Goal: Transaction & Acquisition: Purchase product/service

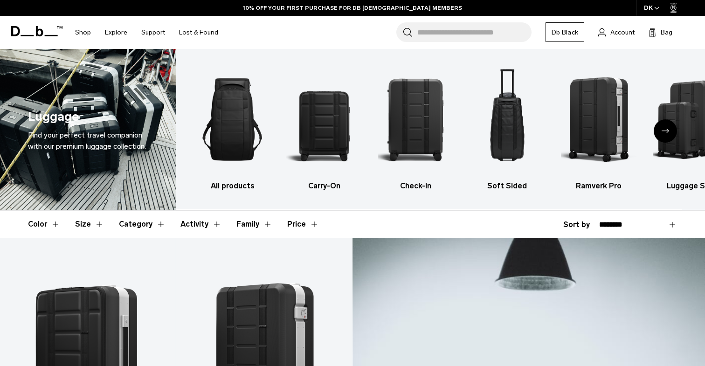
click at [673, 135] on div "Next slide" at bounding box center [665, 130] width 23 height 23
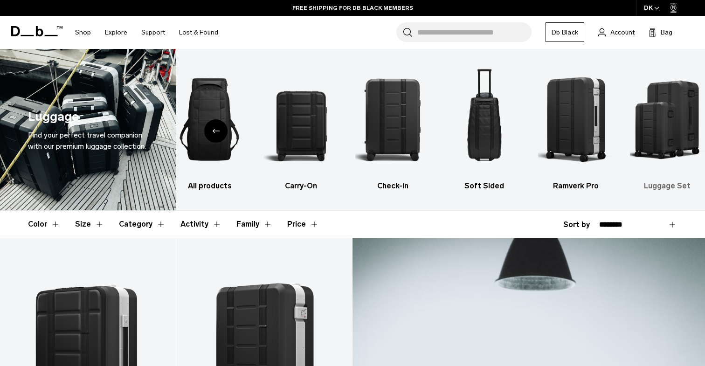
click at [662, 117] on img "6 / 6" at bounding box center [667, 119] width 75 height 113
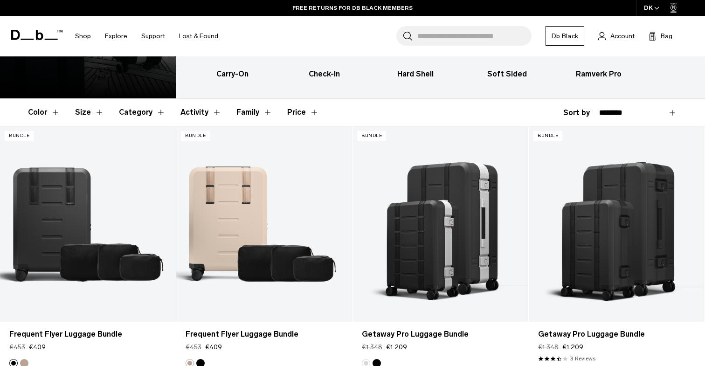
scroll to position [90, 0]
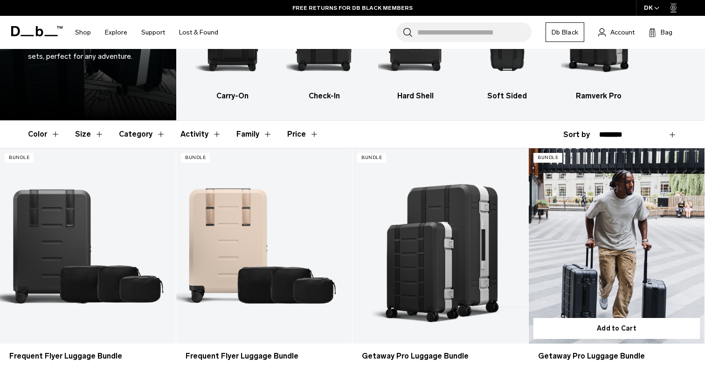
click at [600, 248] on link "Getaway Pro Luggage Bundle" at bounding box center [617, 245] width 176 height 195
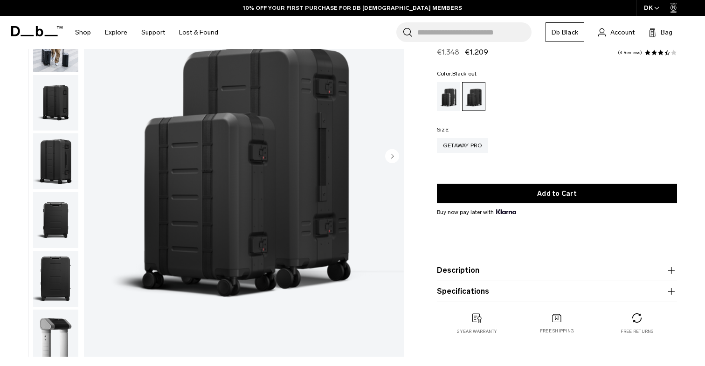
scroll to position [82, 0]
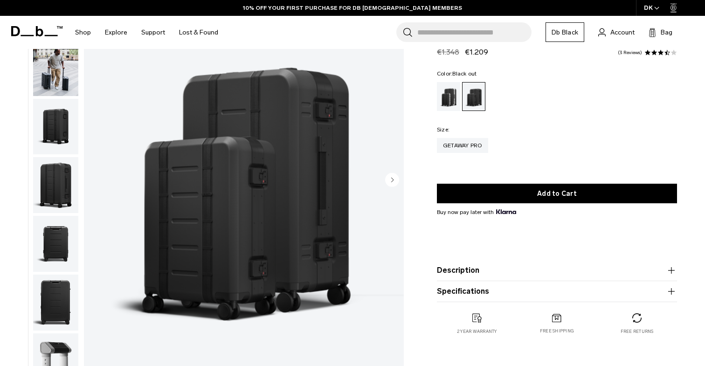
click at [464, 270] on button "Description" at bounding box center [557, 270] width 240 height 11
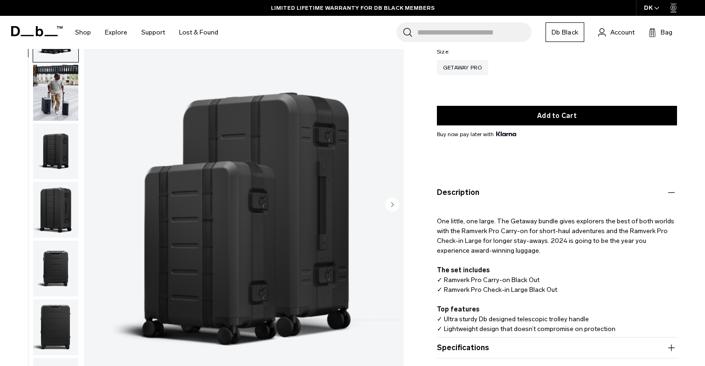
scroll to position [111, 0]
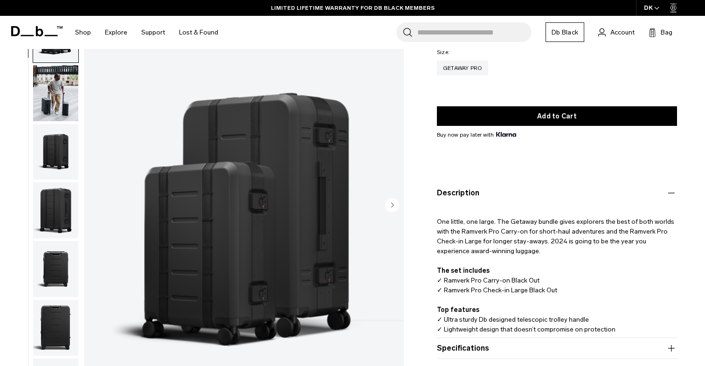
click at [452, 190] on button "Description" at bounding box center [557, 193] width 240 height 11
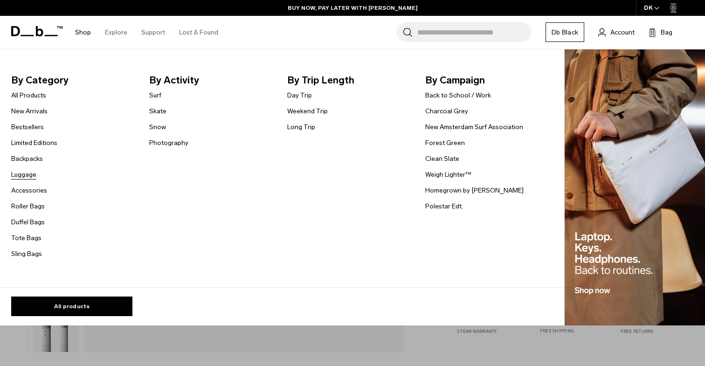
click at [29, 174] on link "Luggage" at bounding box center [23, 175] width 25 height 10
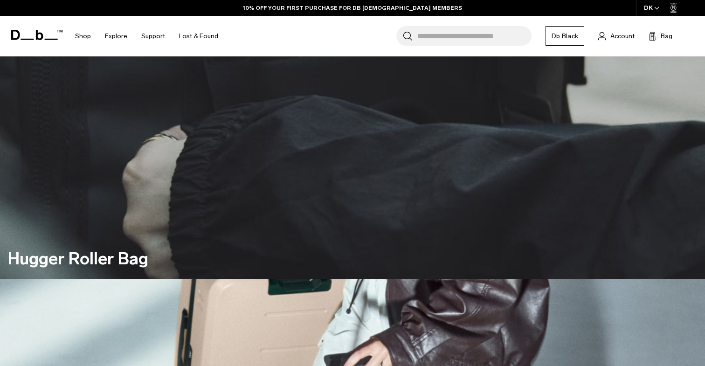
scroll to position [126, 0]
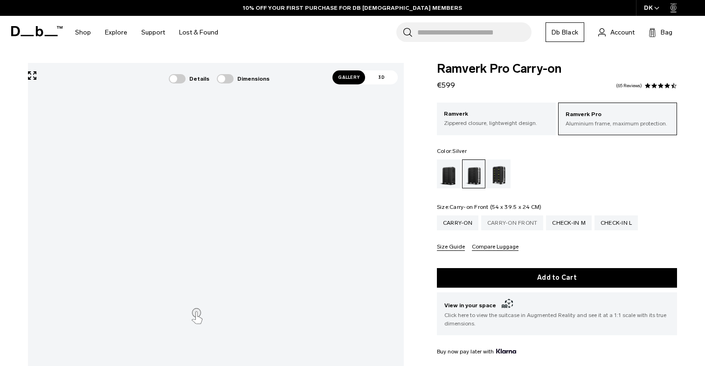
click at [515, 229] on div "Carry-on Front" at bounding box center [512, 222] width 63 height 15
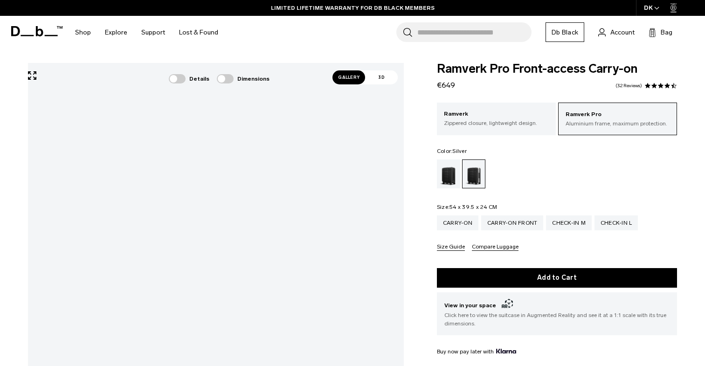
click at [357, 81] on span "Gallery" at bounding box center [349, 77] width 33 height 14
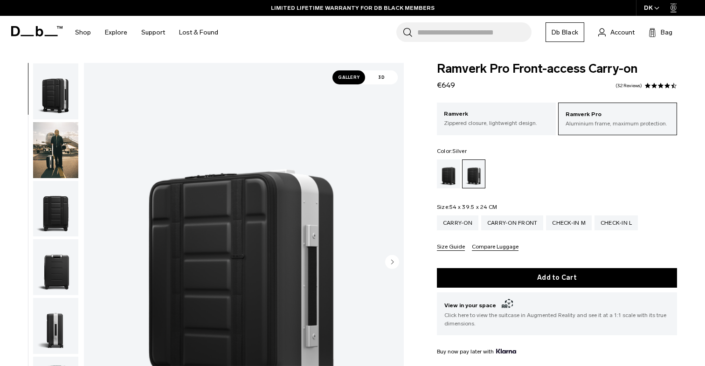
click at [50, 272] on img "button" at bounding box center [55, 267] width 45 height 56
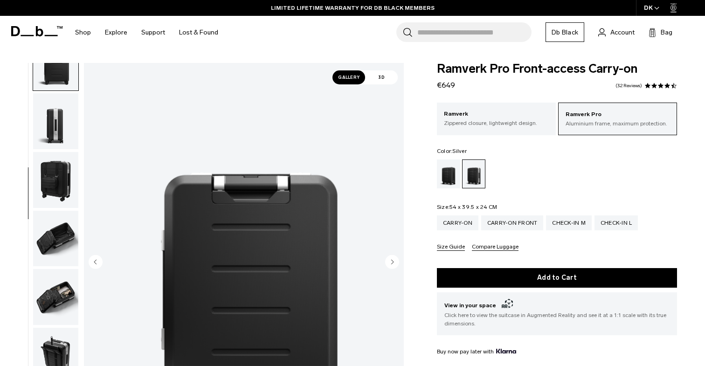
click at [50, 197] on img "button" at bounding box center [55, 180] width 45 height 56
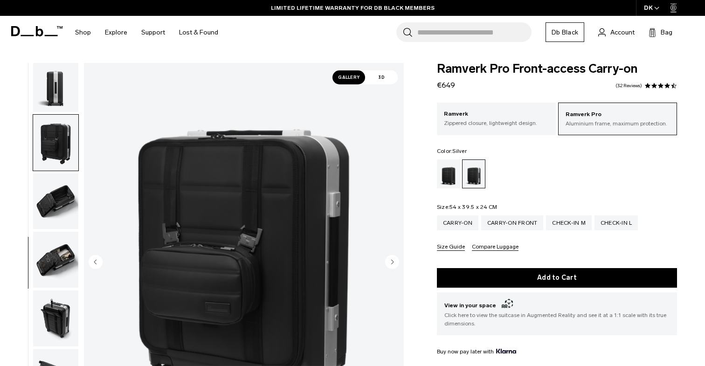
scroll to position [243, 0]
click at [50, 201] on img "button" at bounding box center [55, 200] width 45 height 56
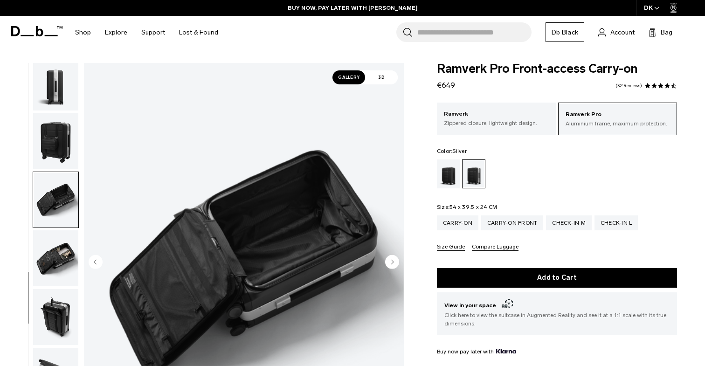
click at [53, 243] on img "button" at bounding box center [55, 258] width 45 height 56
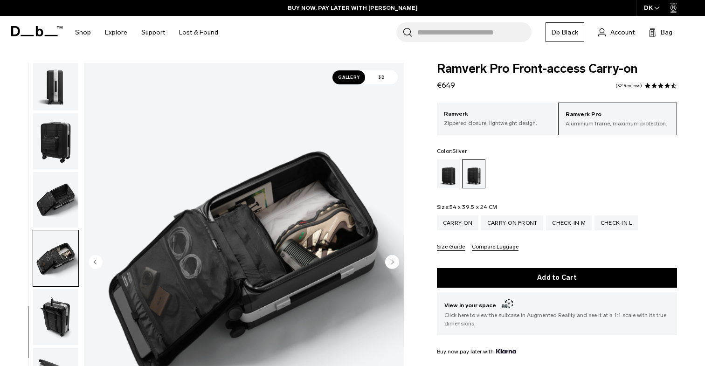
click at [58, 298] on img "button" at bounding box center [55, 317] width 45 height 56
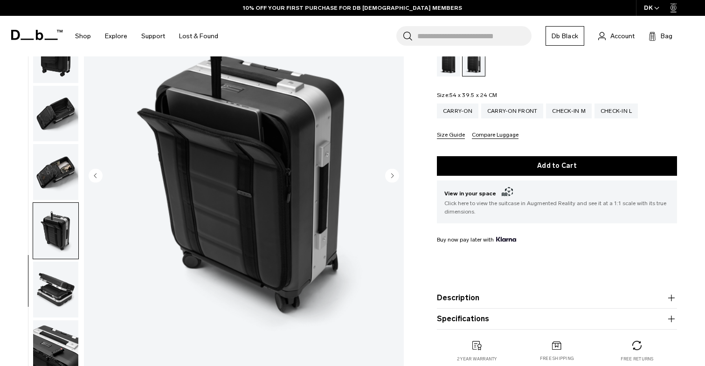
scroll to position [114, 0]
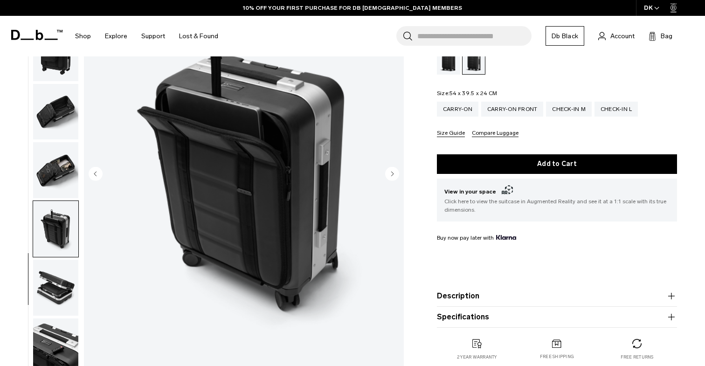
click at [58, 307] on img "button" at bounding box center [55, 288] width 45 height 56
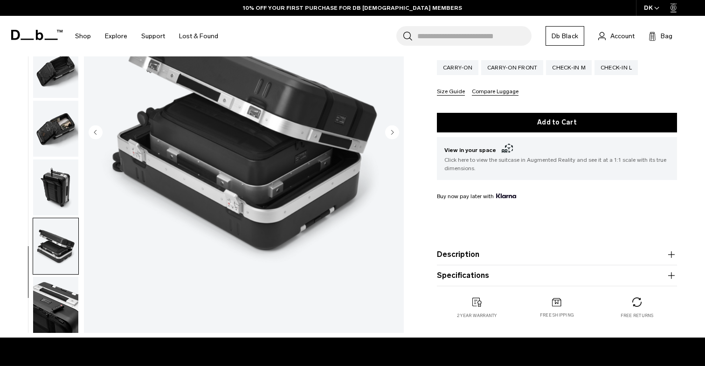
scroll to position [171, 0]
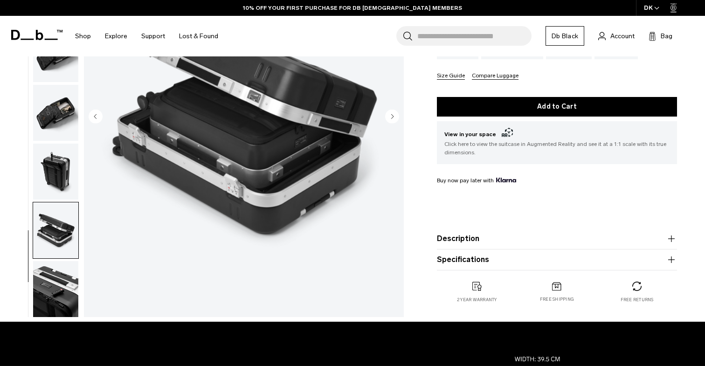
click at [58, 296] on img "button" at bounding box center [55, 289] width 45 height 56
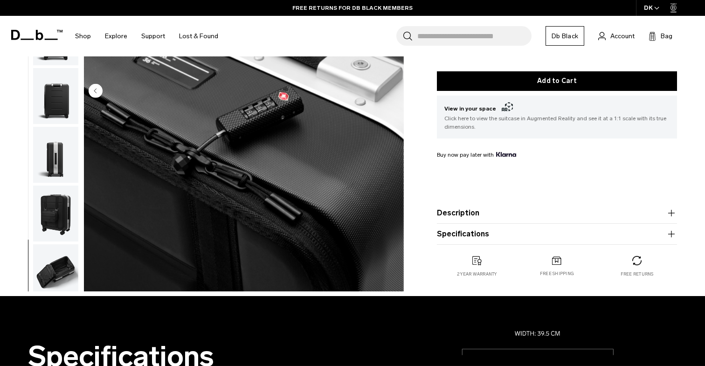
scroll to position [0, 0]
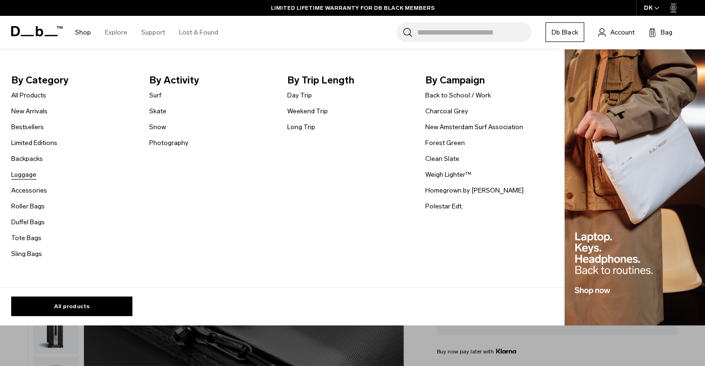
click at [29, 171] on link "Luggage" at bounding box center [23, 175] width 25 height 10
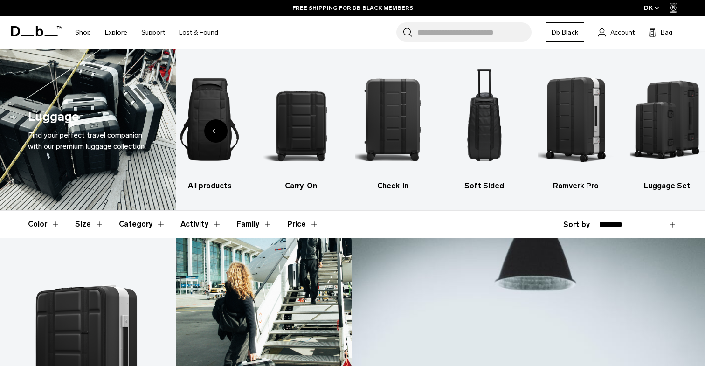
click at [251, 298] on link "Ramverk Pro Carry-on" at bounding box center [264, 335] width 176 height 195
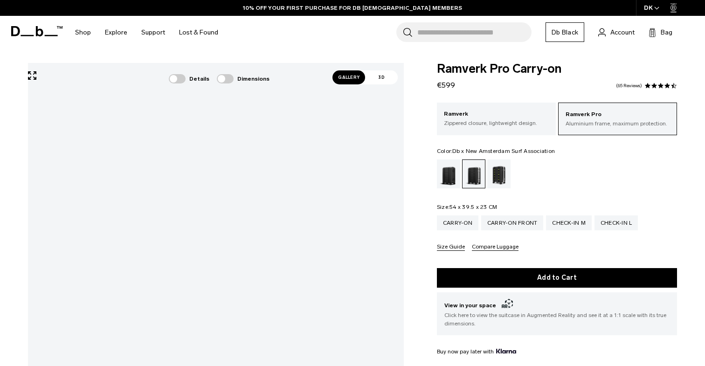
click at [501, 177] on div "Db x New Amsterdam Surf Association" at bounding box center [499, 174] width 24 height 29
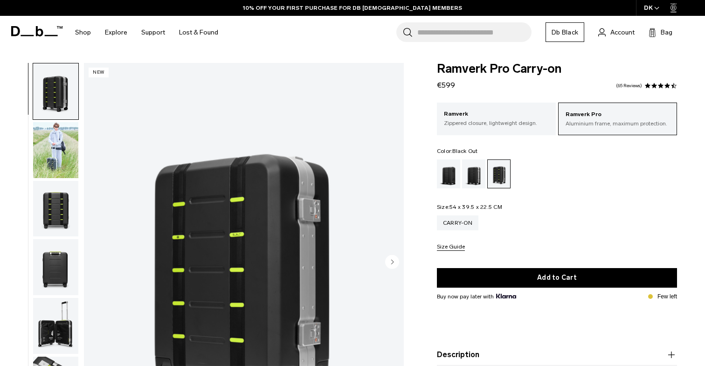
click at [447, 177] on div "Black Out" at bounding box center [449, 174] width 24 height 29
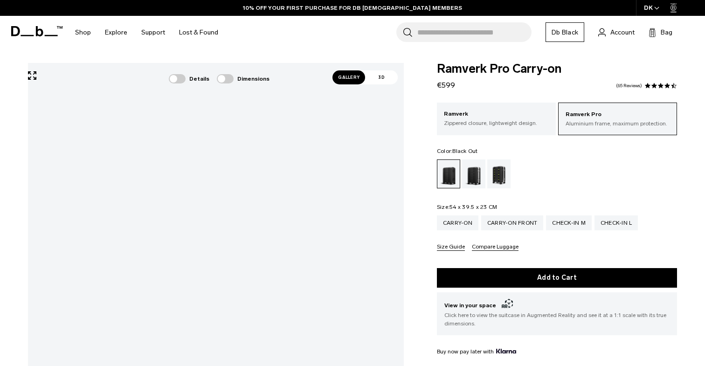
click at [350, 77] on span "Gallery" at bounding box center [349, 77] width 33 height 14
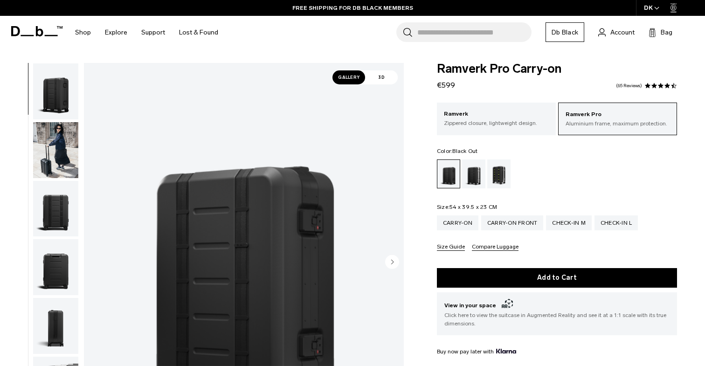
scroll to position [43, 0]
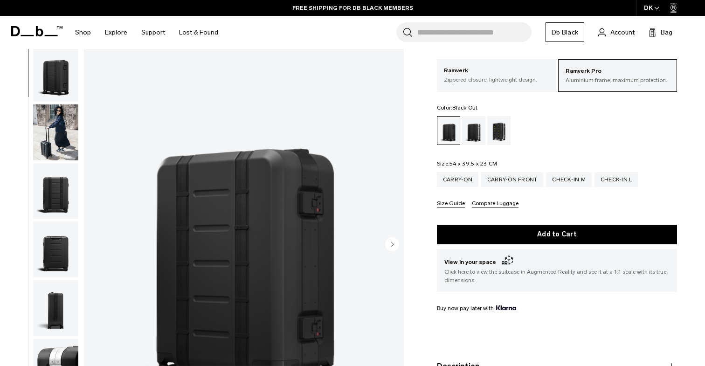
click at [389, 237] on img at bounding box center [244, 245] width 320 height 400
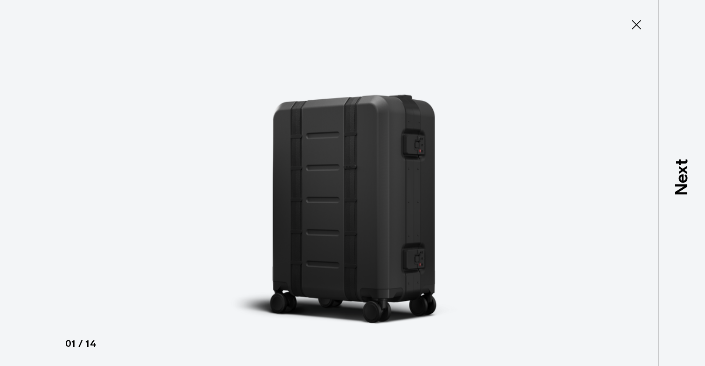
type button "Close"
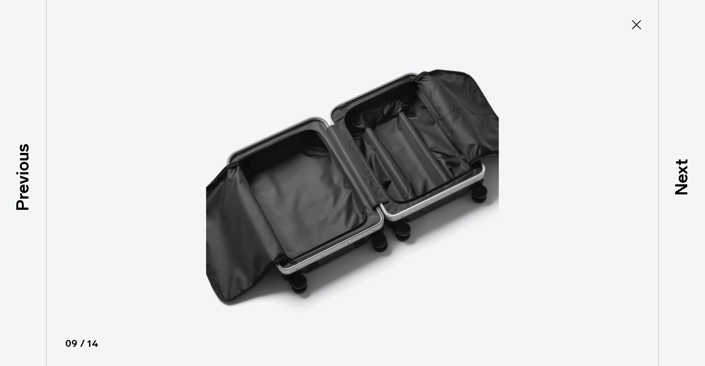
scroll to position [420, 0]
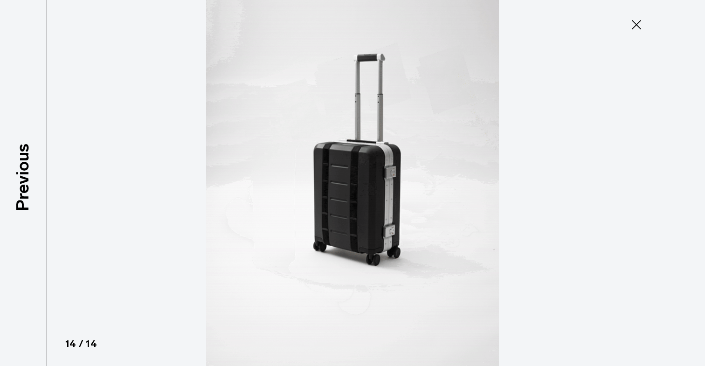
click at [648, 17] on button "Close" at bounding box center [636, 25] width 31 height 20
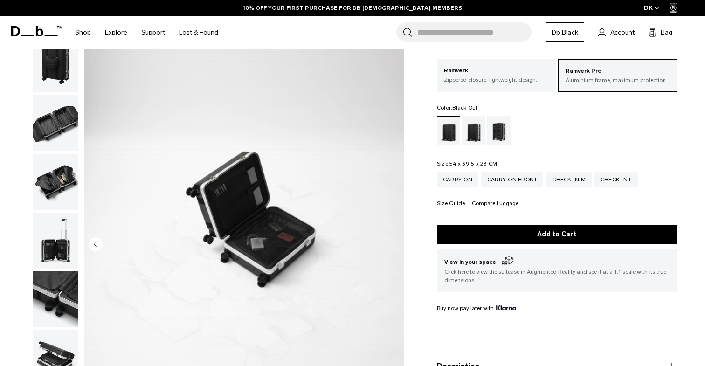
click at [55, 266] on img "button" at bounding box center [55, 241] width 45 height 56
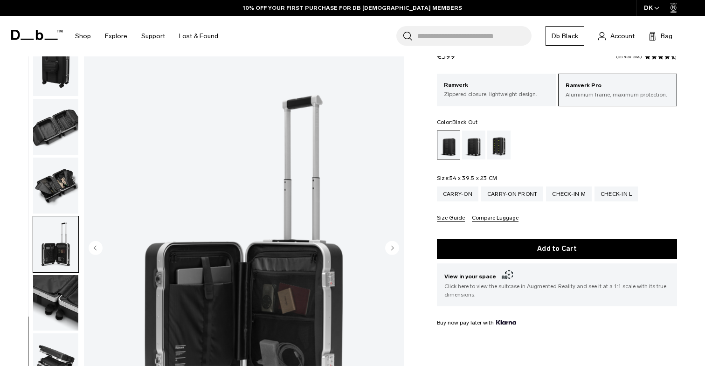
scroll to position [0, 0]
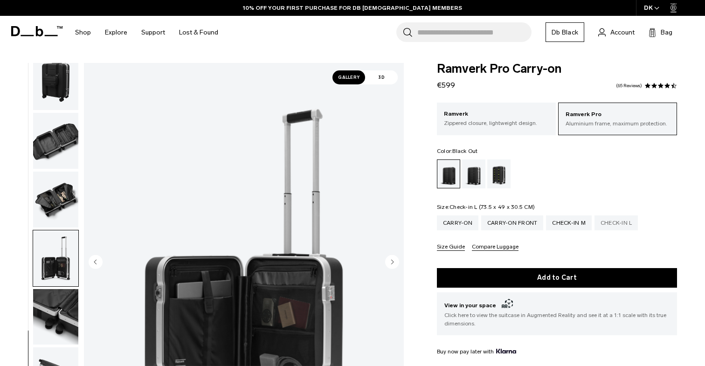
click at [621, 221] on div "Check-in L" at bounding box center [617, 222] width 44 height 15
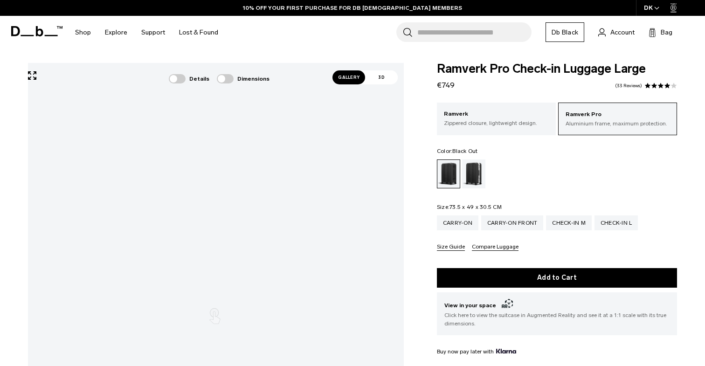
click at [346, 84] on span "Gallery" at bounding box center [349, 77] width 33 height 14
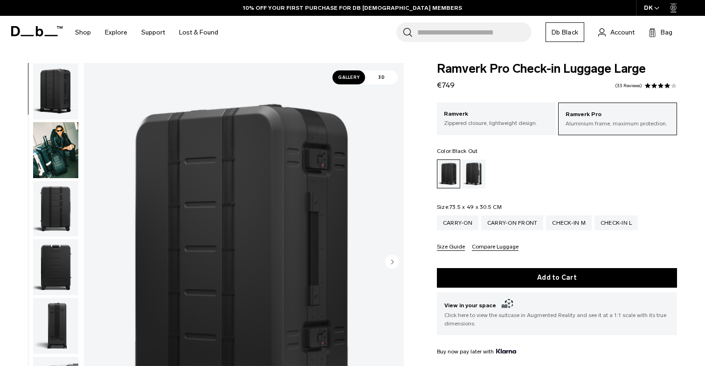
click at [396, 262] on circle "Next slide" at bounding box center [392, 262] width 14 height 14
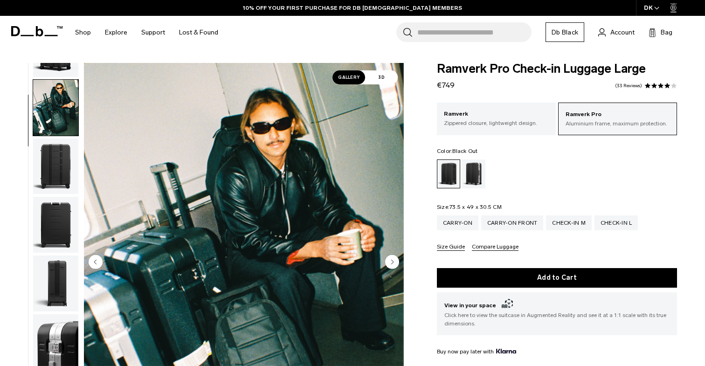
scroll to position [59, 0]
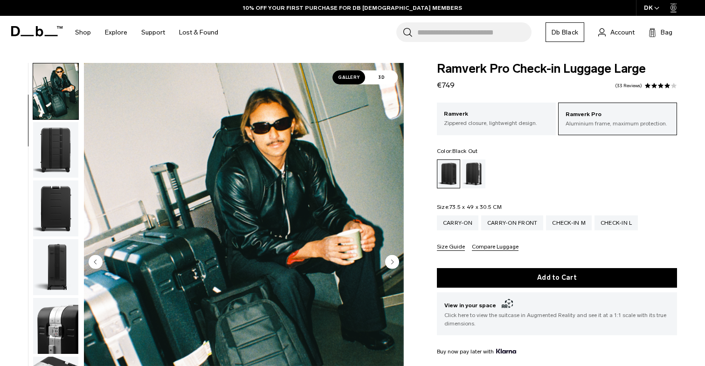
click at [396, 262] on circle "Next slide" at bounding box center [392, 262] width 14 height 14
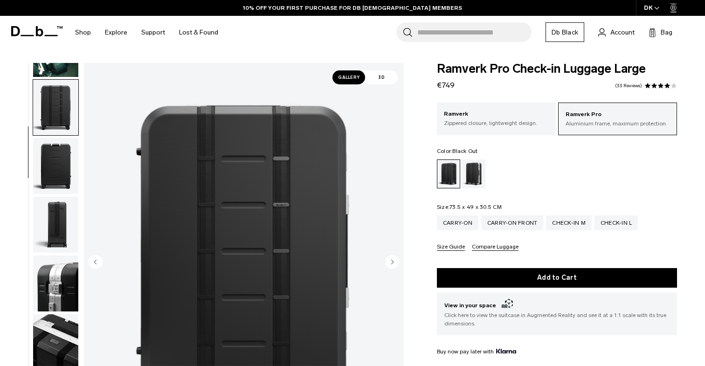
scroll to position [118, 0]
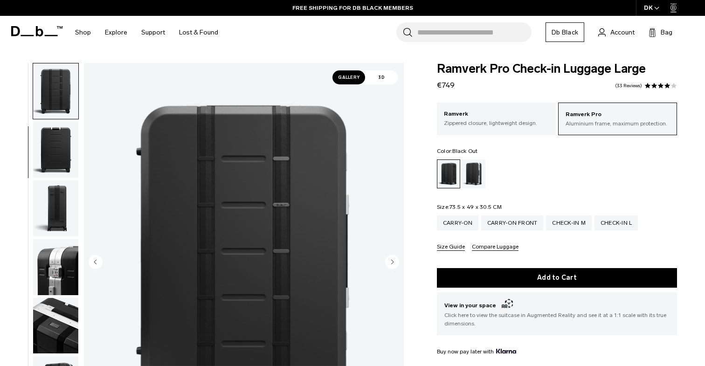
click at [315, 219] on img at bounding box center [244, 263] width 320 height 400
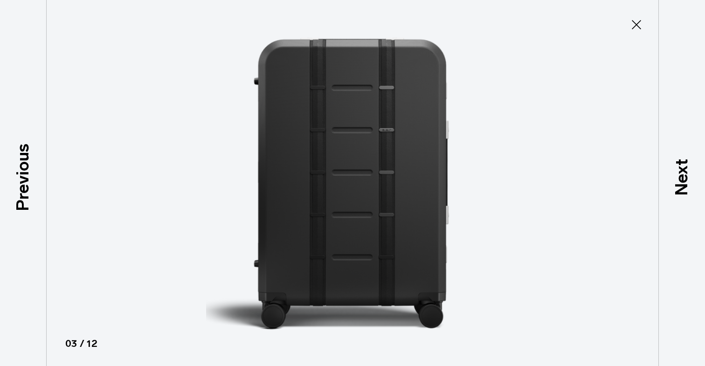
type button "Close"
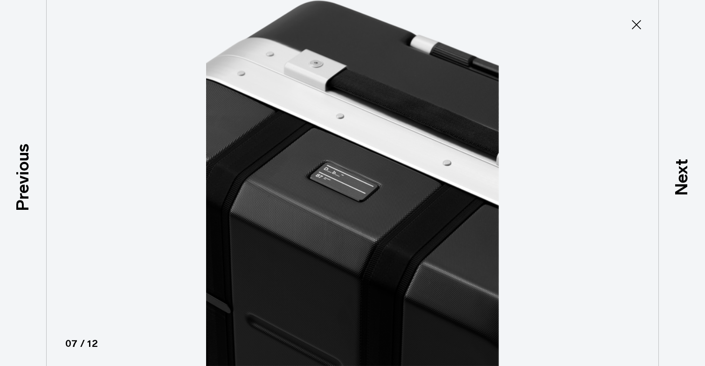
scroll to position [302, 0]
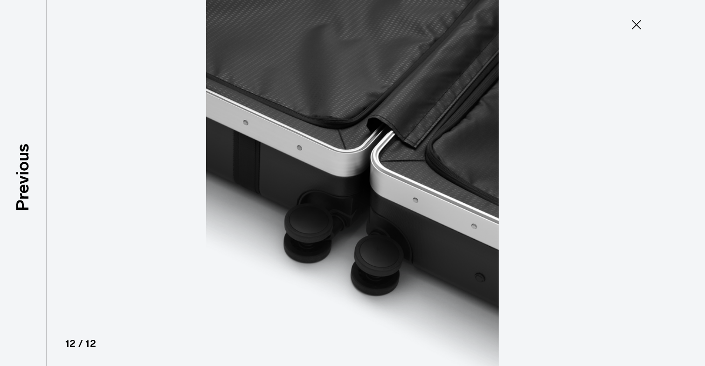
click at [629, 28] on button "Close" at bounding box center [636, 25] width 31 height 20
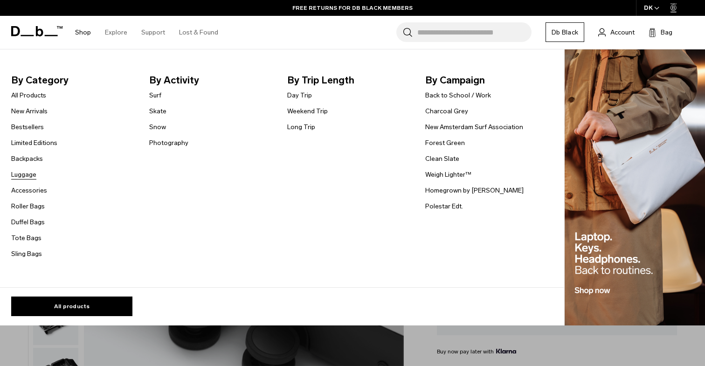
click at [28, 174] on link "Luggage" at bounding box center [23, 175] width 25 height 10
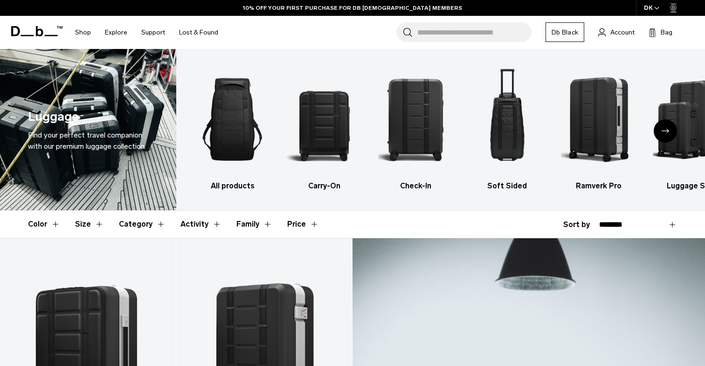
click at [670, 137] on div "Next slide" at bounding box center [665, 130] width 23 height 23
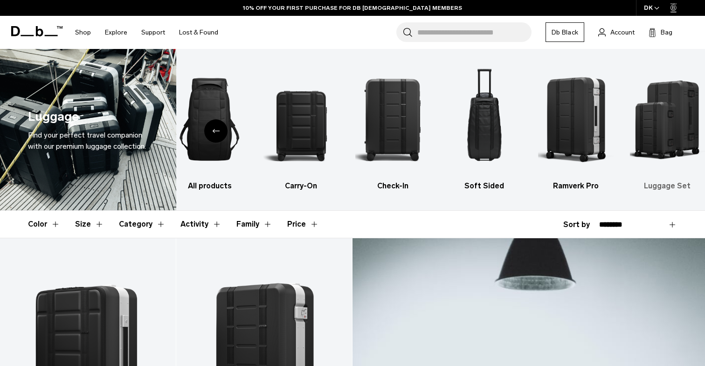
click at [664, 112] on img "6 / 6" at bounding box center [667, 119] width 75 height 113
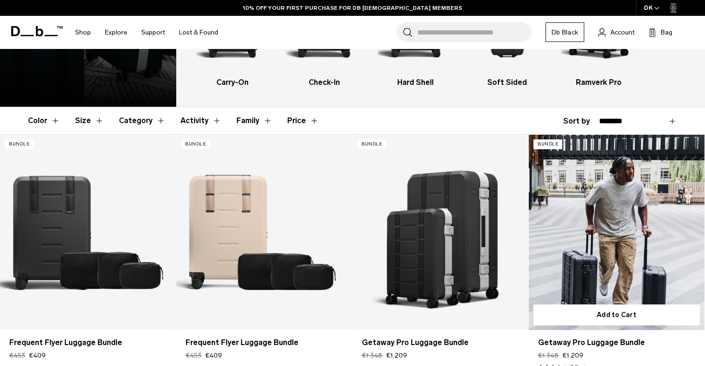
scroll to position [102, 0]
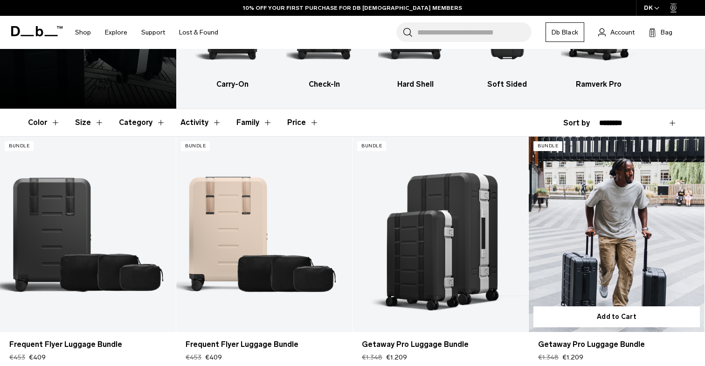
click at [629, 204] on link "Getaway Pro Luggage Bundle" at bounding box center [617, 234] width 176 height 195
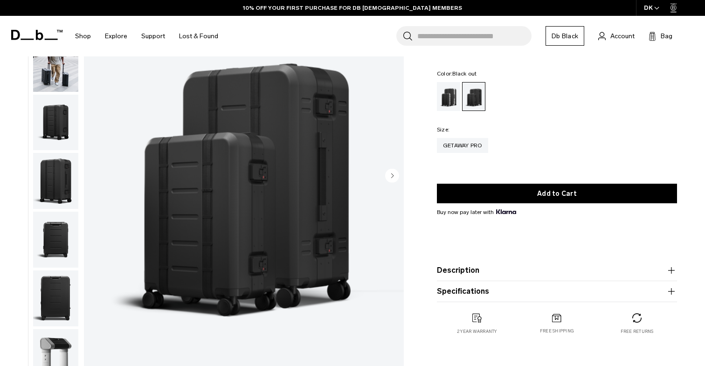
scroll to position [82, 0]
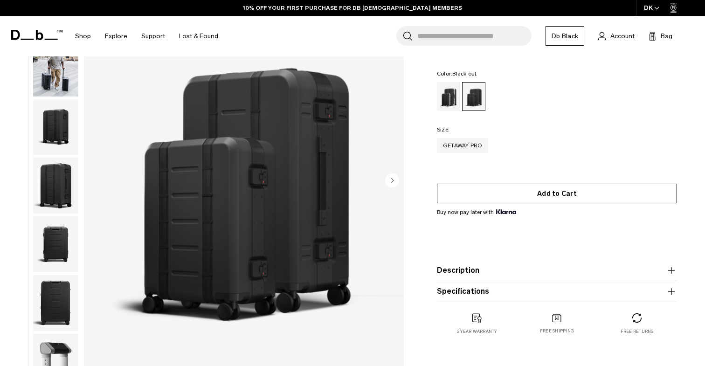
click at [592, 199] on button "Add to Cart" at bounding box center [557, 194] width 240 height 20
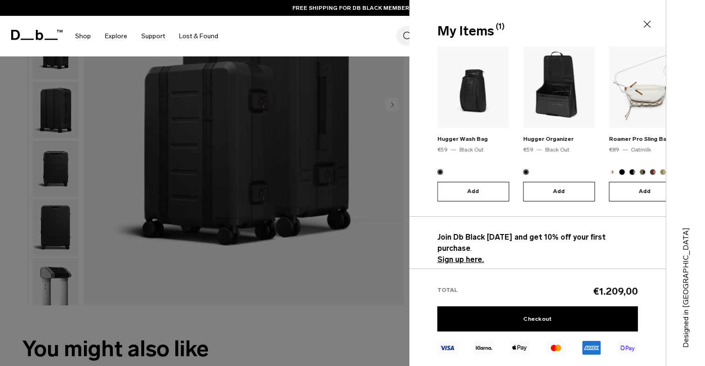
scroll to position [158, 0]
click at [469, 255] on strong "Sign up here." at bounding box center [461, 259] width 47 height 9
click at [456, 255] on strong "Sign up here." at bounding box center [461, 259] width 47 height 9
click at [470, 255] on strong "Sign up here." at bounding box center [461, 259] width 47 height 9
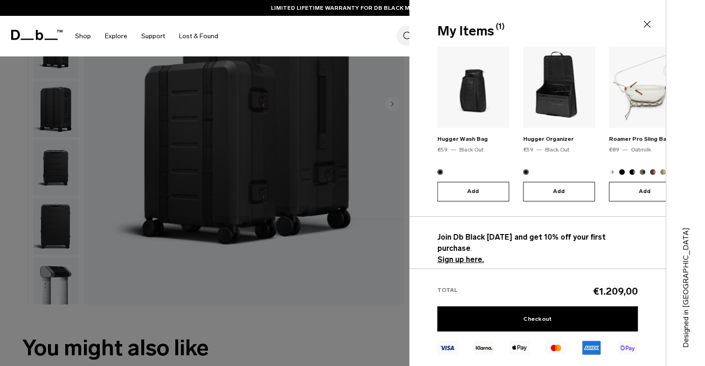
click at [470, 255] on strong "Sign up here." at bounding box center [461, 259] width 47 height 9
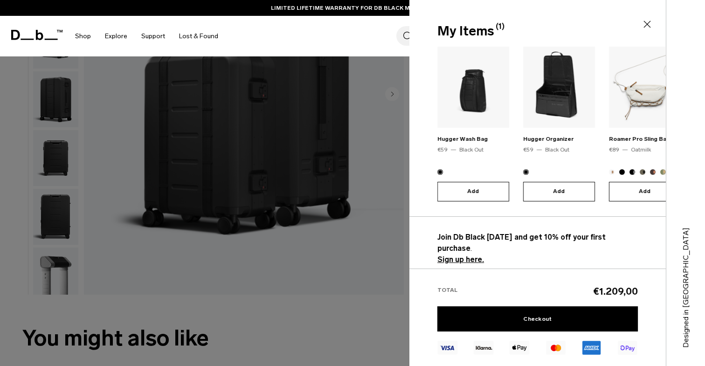
scroll to position [133, 0]
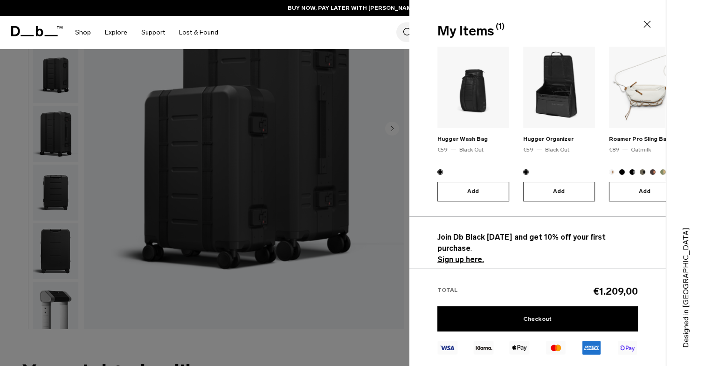
click at [469, 255] on strong "Sign up here." at bounding box center [461, 259] width 47 height 9
click at [364, 36] on div "Search for Bags, Luggage... Search Close Trending Products All Products Hugger …" at bounding box center [461, 32] width 473 height 33
click at [650, 30] on div "My Items (1) Close" at bounding box center [537, 31] width 255 height 20
click at [649, 23] on icon at bounding box center [647, 24] width 11 height 11
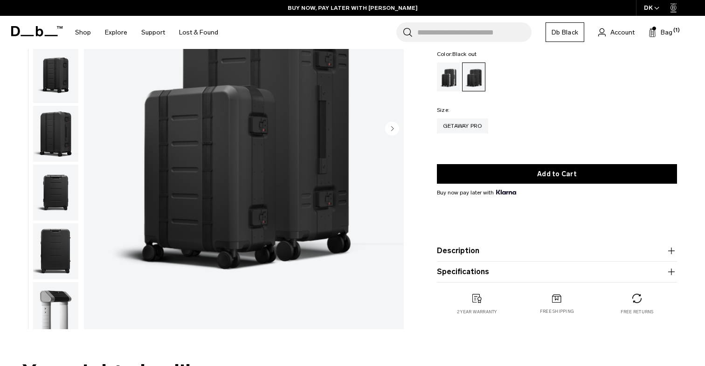
click at [577, 28] on link "Db Black" at bounding box center [565, 32] width 39 height 20
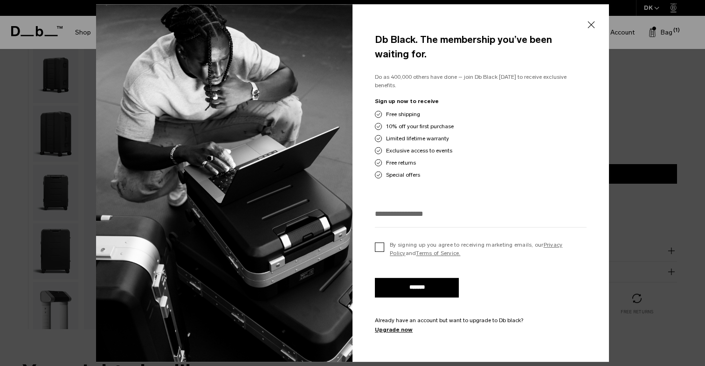
click at [381, 246] on label "By signing up you agree to receiving marketing emails, our Privacy Policy and T…" at bounding box center [481, 249] width 212 height 17
click at [403, 283] on input "*******" at bounding box center [417, 288] width 84 height 20
type input "**********"
click at [437, 282] on input "*******" at bounding box center [417, 288] width 84 height 20
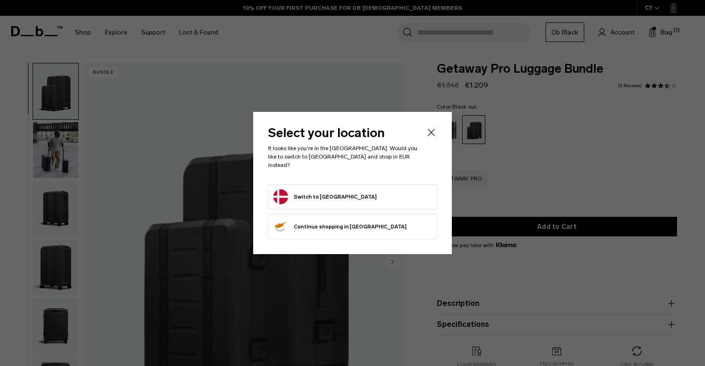
click at [347, 194] on form "Switch to [GEOGRAPHIC_DATA]" at bounding box center [352, 196] width 159 height 15
click at [322, 192] on button "Switch to Denmark" at bounding box center [325, 196] width 104 height 15
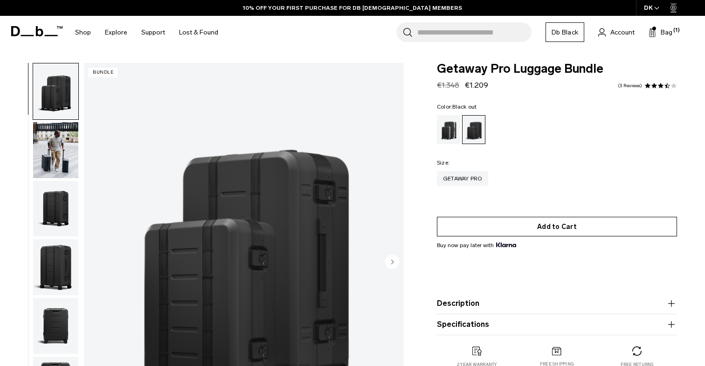
click at [557, 222] on button "Add to Cart" at bounding box center [557, 227] width 240 height 20
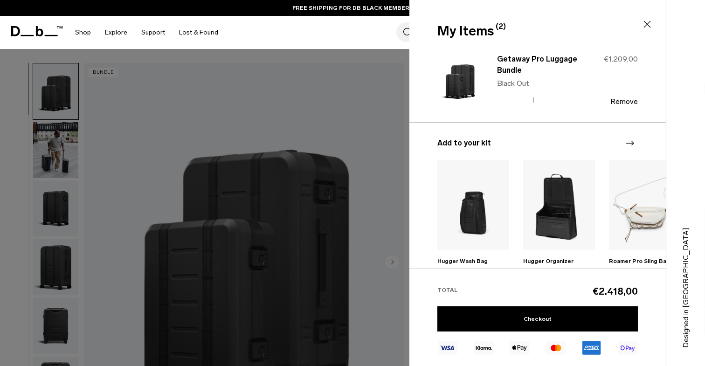
click at [504, 100] on icon at bounding box center [502, 100] width 9 height 14
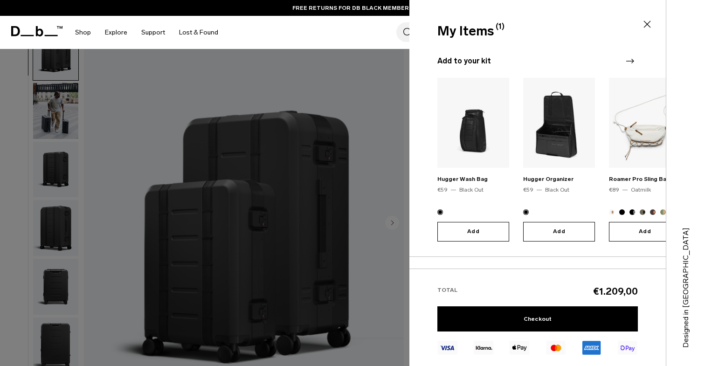
scroll to position [70, 0]
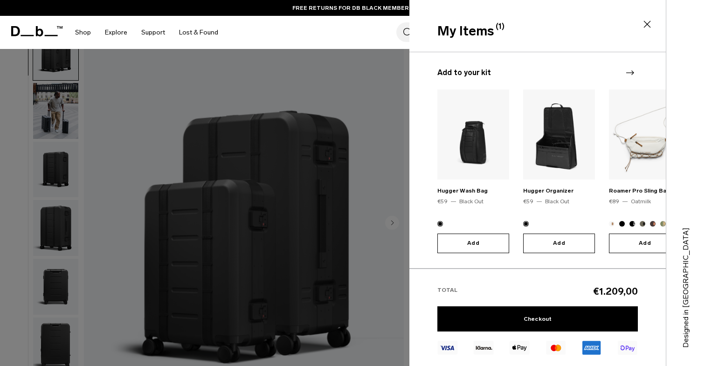
click at [633, 74] on icon "Next slide" at bounding box center [630, 72] width 11 height 11
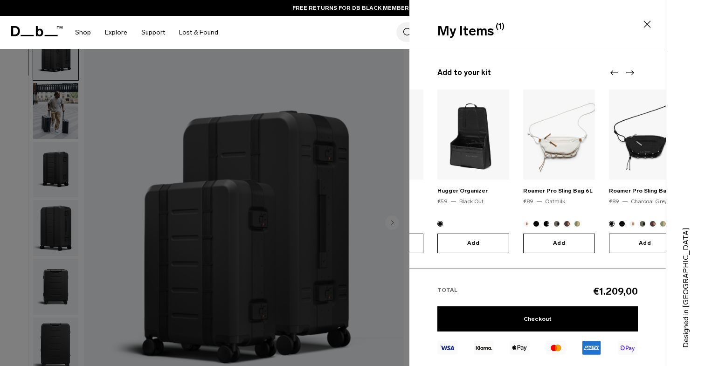
click at [633, 74] on icon "Next slide" at bounding box center [630, 72] width 11 height 11
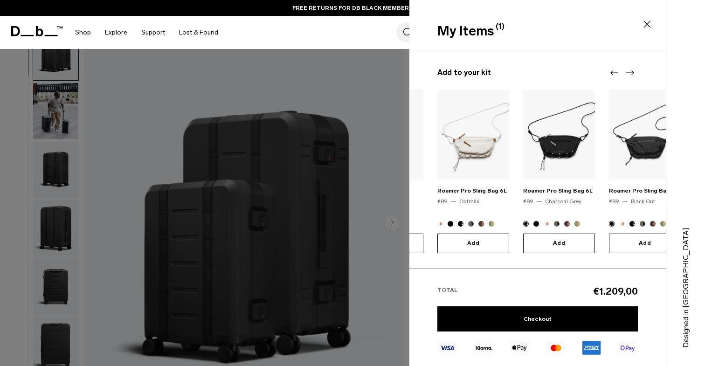
click at [633, 74] on icon "Next slide" at bounding box center [630, 72] width 11 height 11
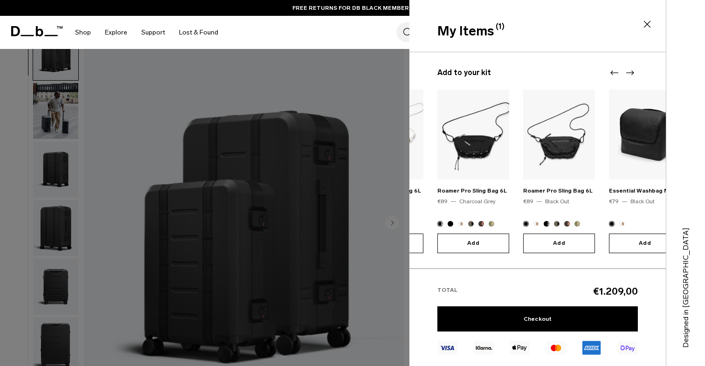
click at [633, 74] on icon "Next slide" at bounding box center [630, 72] width 11 height 11
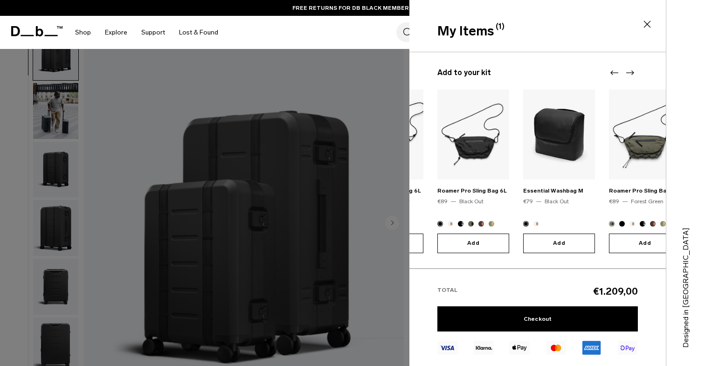
click at [633, 74] on icon "Next slide" at bounding box center [630, 72] width 11 height 11
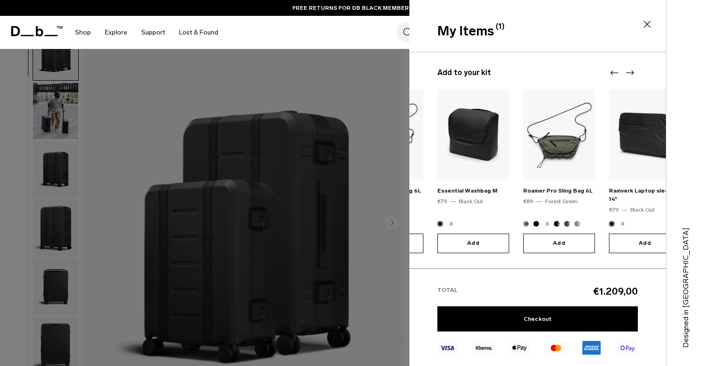
click at [633, 74] on icon "Next slide" at bounding box center [630, 72] width 11 height 11
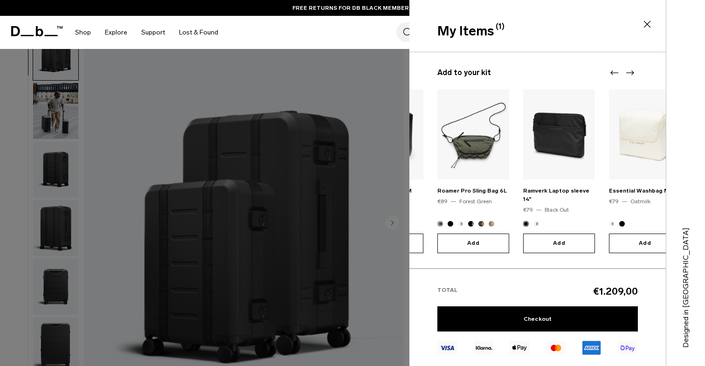
click at [633, 74] on icon "Next slide" at bounding box center [630, 72] width 11 height 11
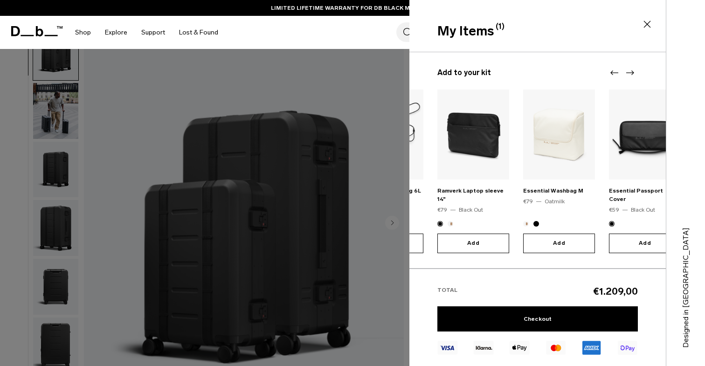
click at [633, 74] on icon "Next slide" at bounding box center [630, 72] width 11 height 11
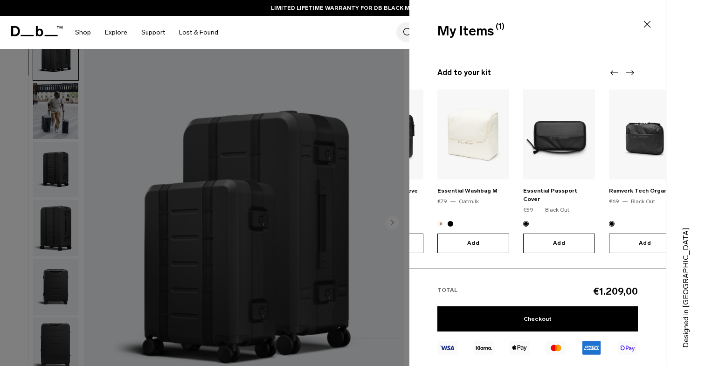
click at [633, 74] on icon "Next slide" at bounding box center [630, 72] width 11 height 11
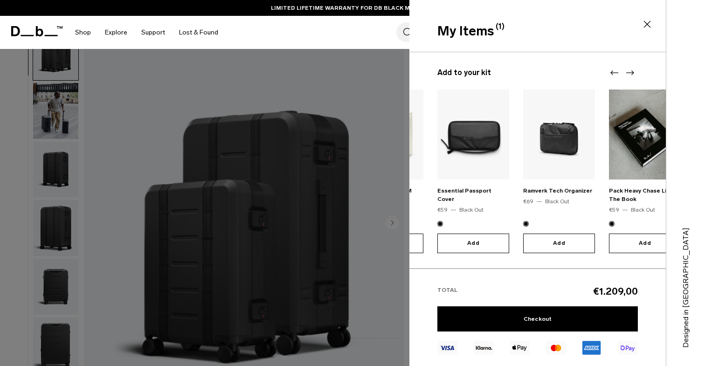
click at [613, 71] on icon "Previous slide" at bounding box center [614, 72] width 11 height 11
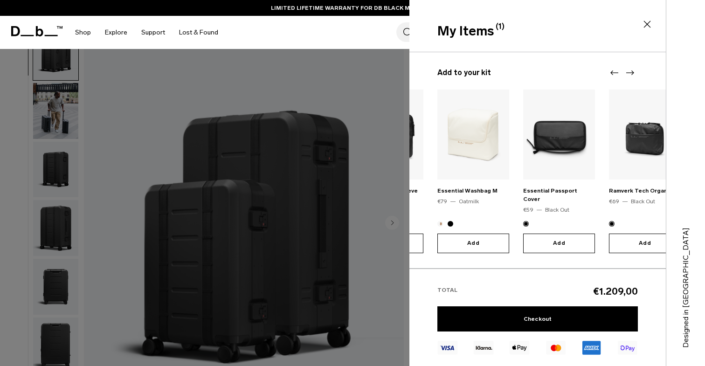
click at [613, 71] on icon "Previous slide" at bounding box center [614, 72] width 11 height 11
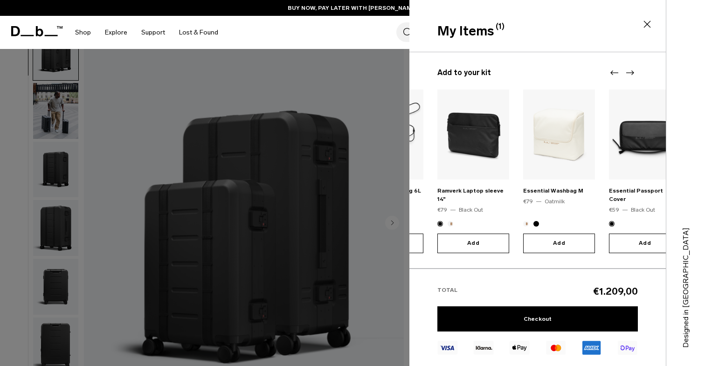
click at [563, 124] on img "9 / 20" at bounding box center [559, 135] width 72 height 90
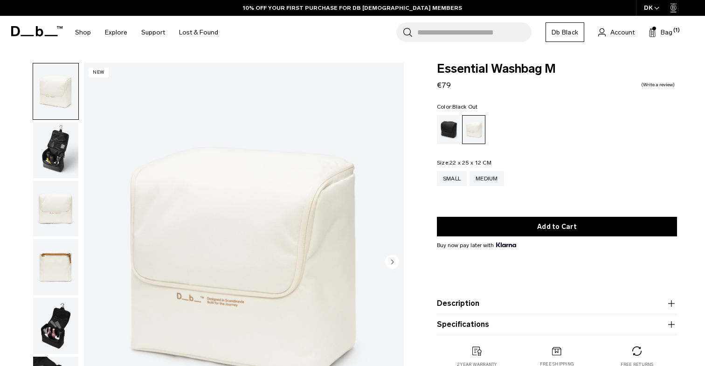
click at [453, 130] on div "Black Out" at bounding box center [449, 129] width 24 height 29
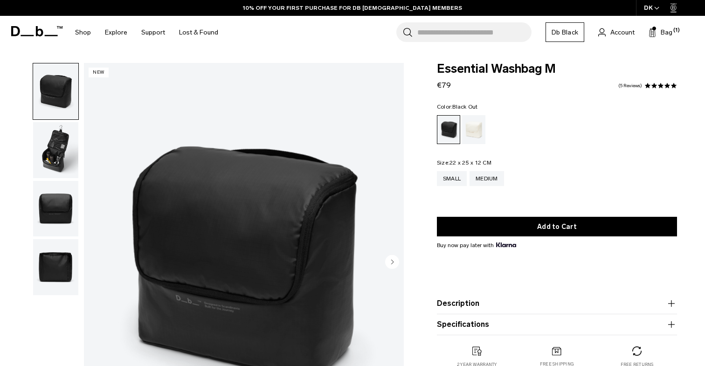
click at [53, 147] on img "button" at bounding box center [55, 150] width 45 height 56
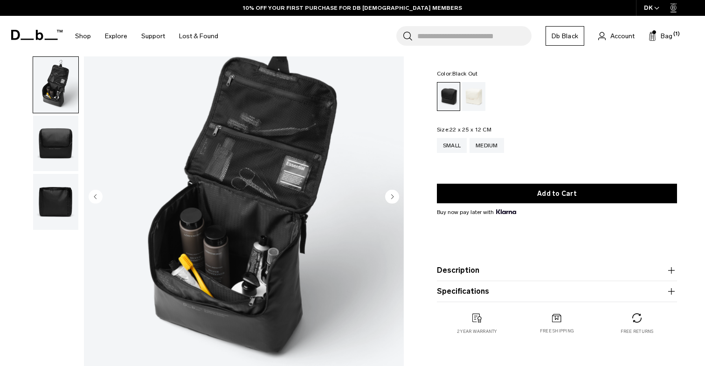
scroll to position [68, 0]
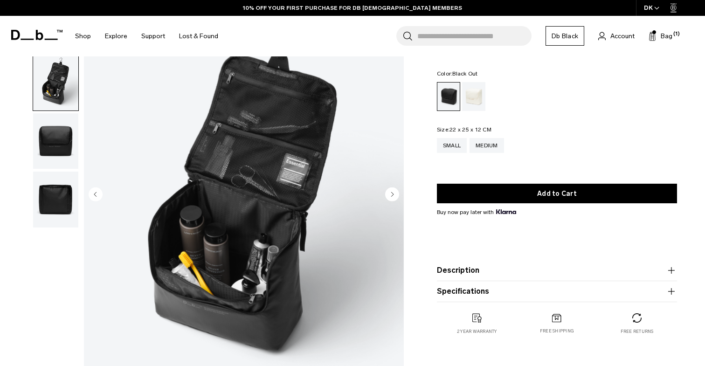
click at [53, 146] on img "button" at bounding box center [55, 141] width 45 height 56
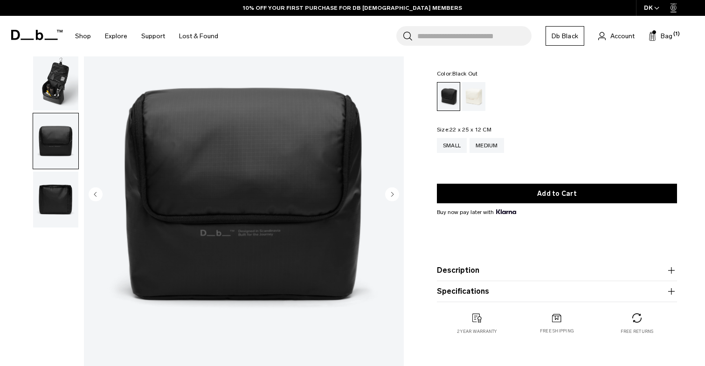
click at [54, 194] on img "button" at bounding box center [55, 200] width 45 height 56
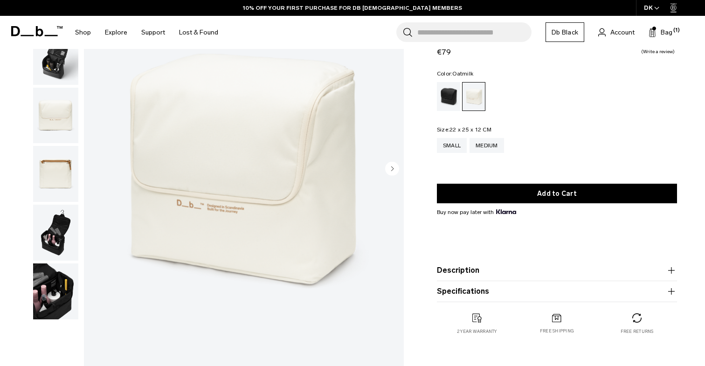
scroll to position [95, 0]
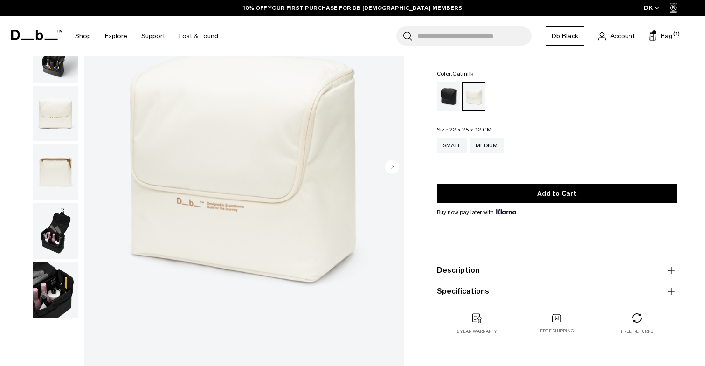
click at [672, 36] on span "Bag" at bounding box center [667, 36] width 12 height 10
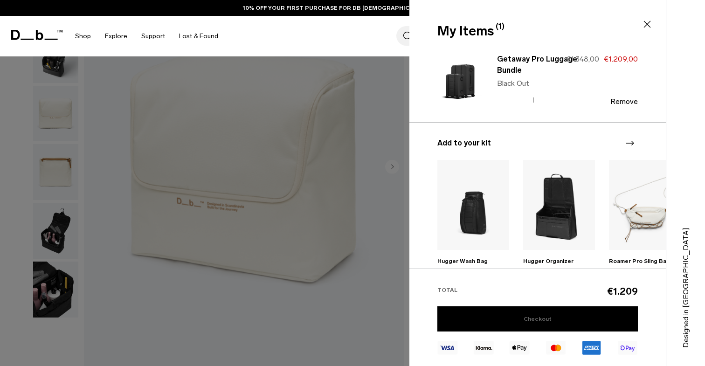
click at [558, 319] on link "Checkout" at bounding box center [538, 318] width 201 height 25
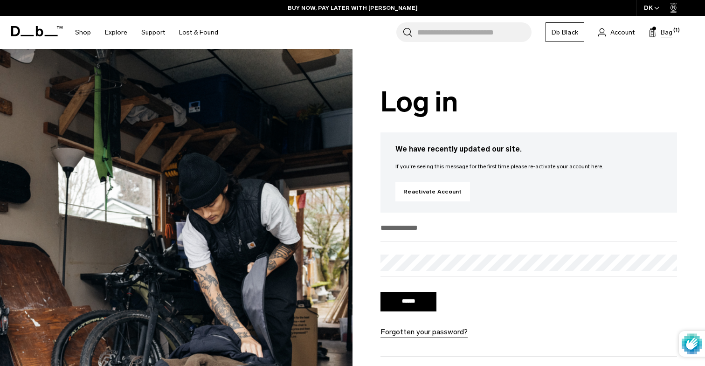
click at [649, 35] on icon at bounding box center [652, 32] width 7 height 9
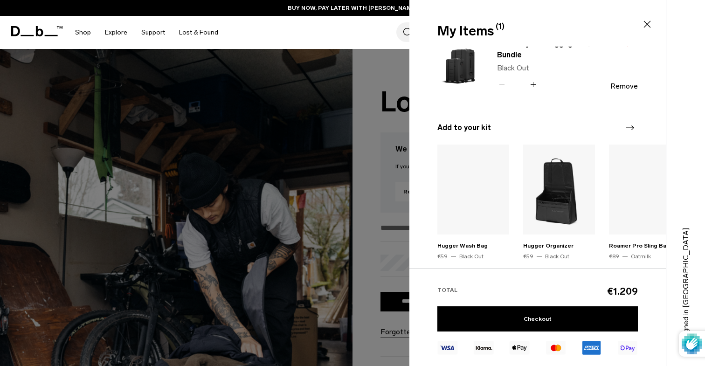
scroll to position [29, 0]
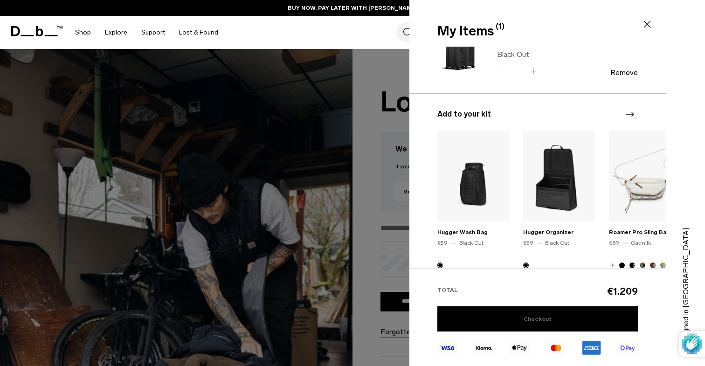
click at [536, 312] on link "Checkout" at bounding box center [538, 318] width 201 height 25
